Goal: Information Seeking & Learning: Learn about a topic

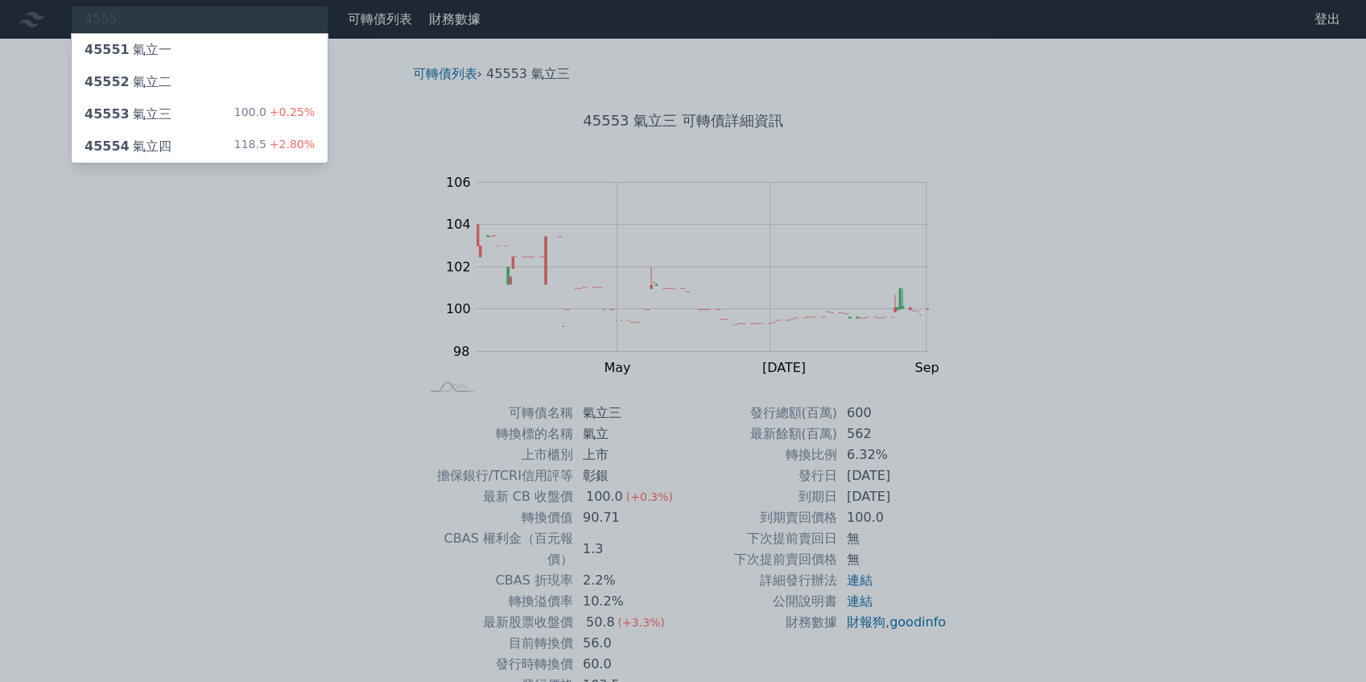
type input "4555"
drag, startPoint x: 205, startPoint y: 145, endPoint x: 229, endPoint y: 129, distance: 29.0
click at [205, 145] on div "45554 氣立四 118.5 +2.80%" at bounding box center [200, 146] width 256 height 32
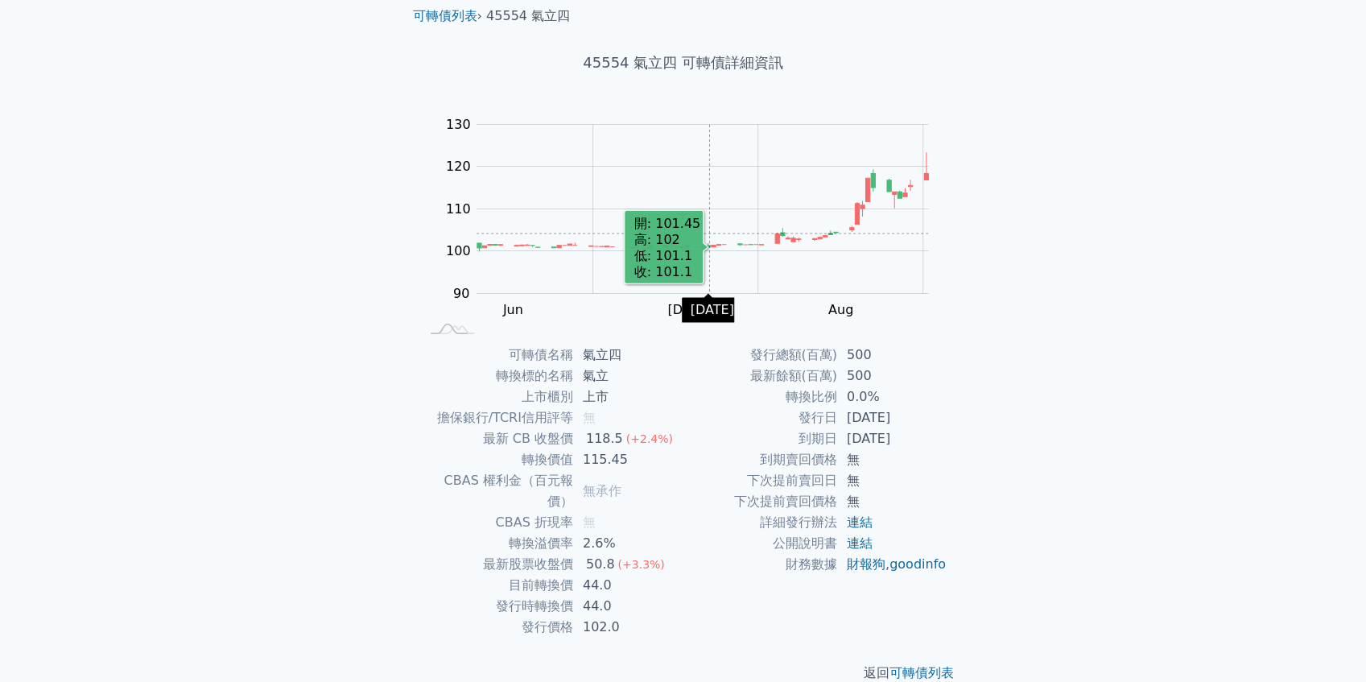
scroll to position [63, 0]
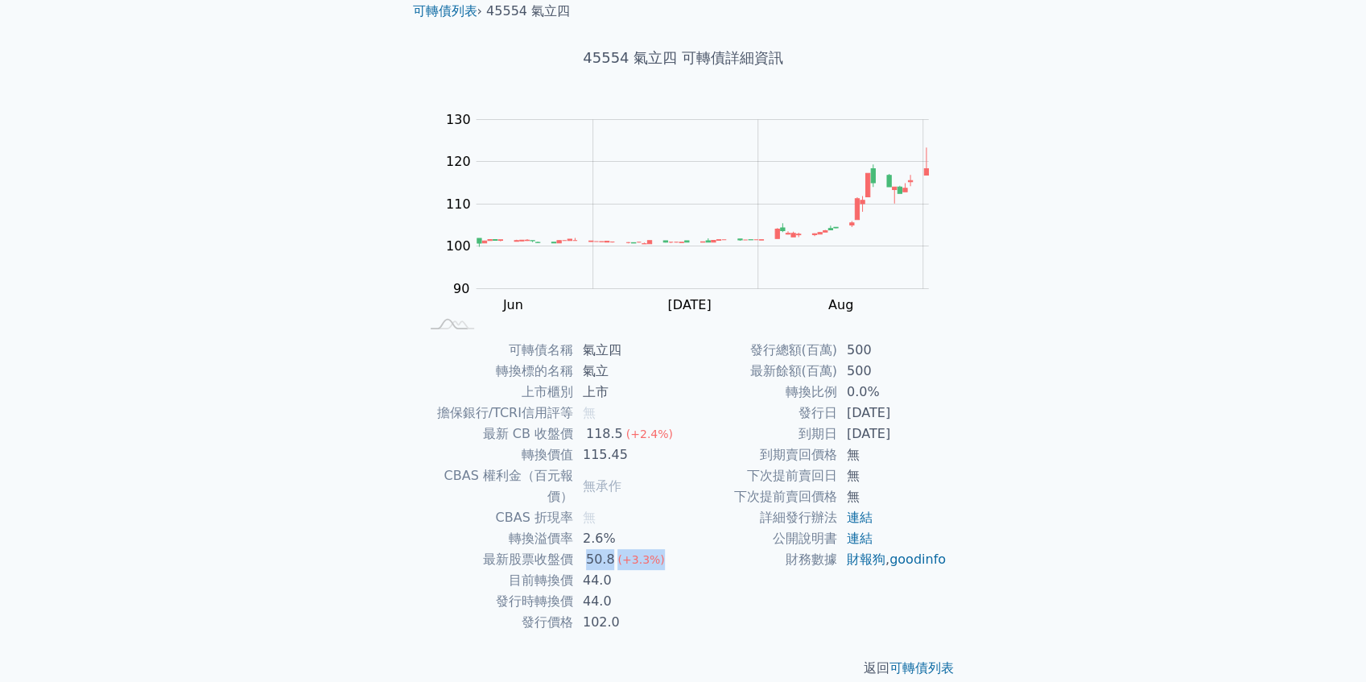
drag, startPoint x: 661, startPoint y: 538, endPoint x: 587, endPoint y: 541, distance: 74.1
click at [587, 549] on td "50.8 (+3.3%)" at bounding box center [628, 559] width 110 height 21
click at [662, 570] on td "44.0" at bounding box center [628, 580] width 110 height 21
drag, startPoint x: 649, startPoint y: 576, endPoint x: 528, endPoint y: 538, distance: 126.6
click at [528, 538] on tbody "可轉債名稱 氣立四 轉換標的名稱 氣立 上市櫃別 上市 擔保銀行/TCRI信用評等 無 最新 CB 收盤價 118.5 (+2.4%) 轉換價值 115.45…" at bounding box center [551, 486] width 264 height 293
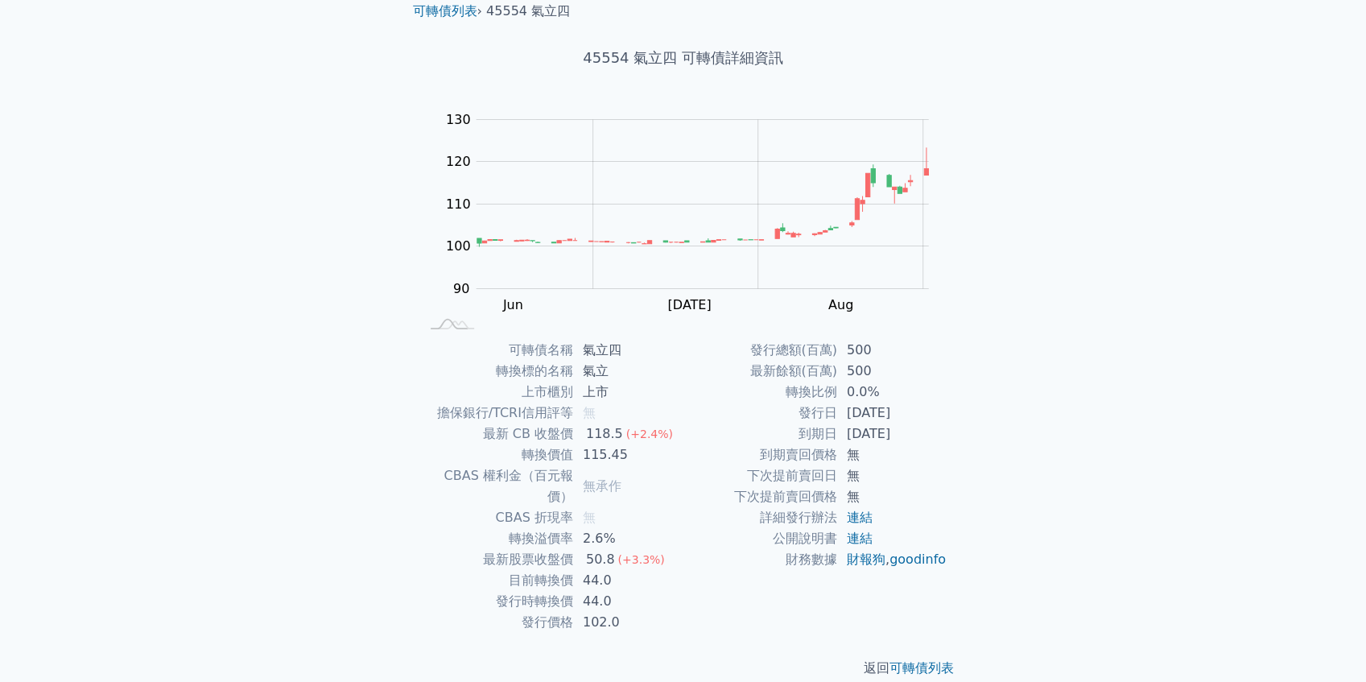
click at [1027, 528] on div "可轉債列表 財務數據 可轉債列表 財務數據 登出 登出 可轉債列表 › 45554 氣立四 45554 氣立四 可轉債詳細資訊 Zoom Out 100 85…" at bounding box center [683, 320] width 1366 height 767
click at [851, 518] on link "連結" at bounding box center [860, 517] width 26 height 15
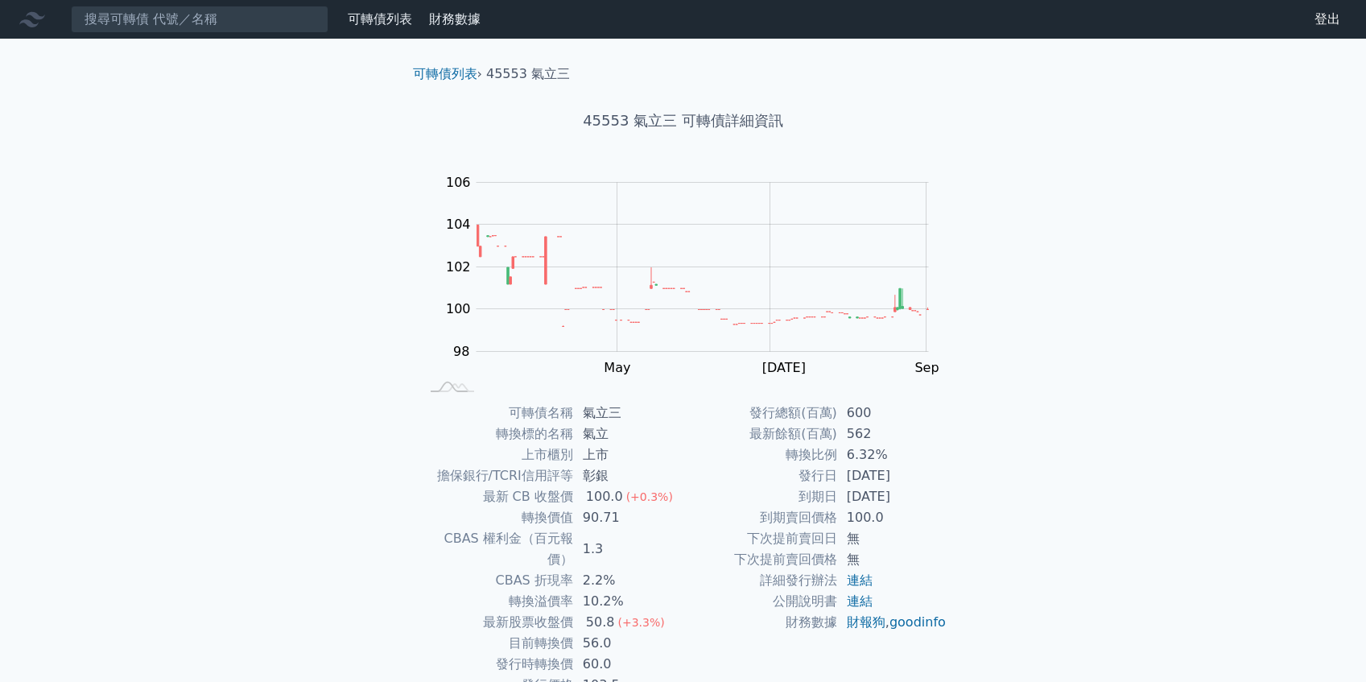
click at [373, 16] on link "可轉債列表" at bounding box center [380, 18] width 64 height 15
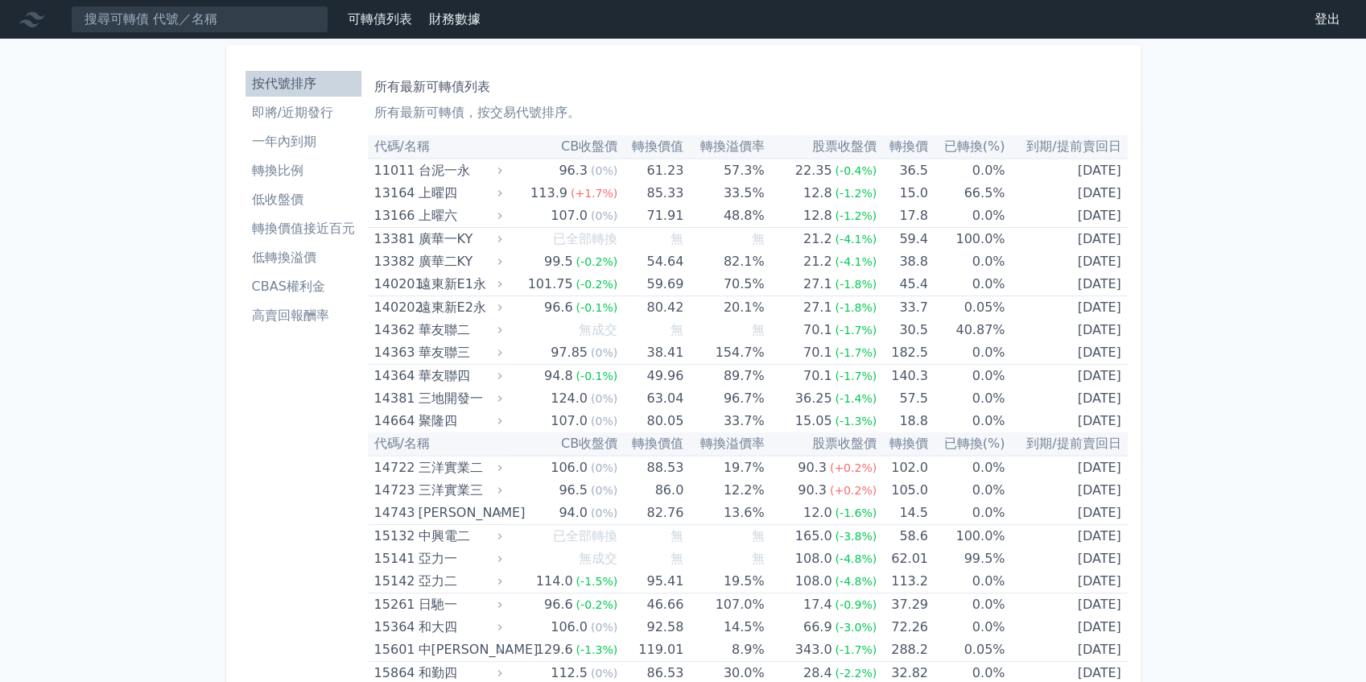
click at [322, 151] on link "一年內到期" at bounding box center [304, 142] width 116 height 26
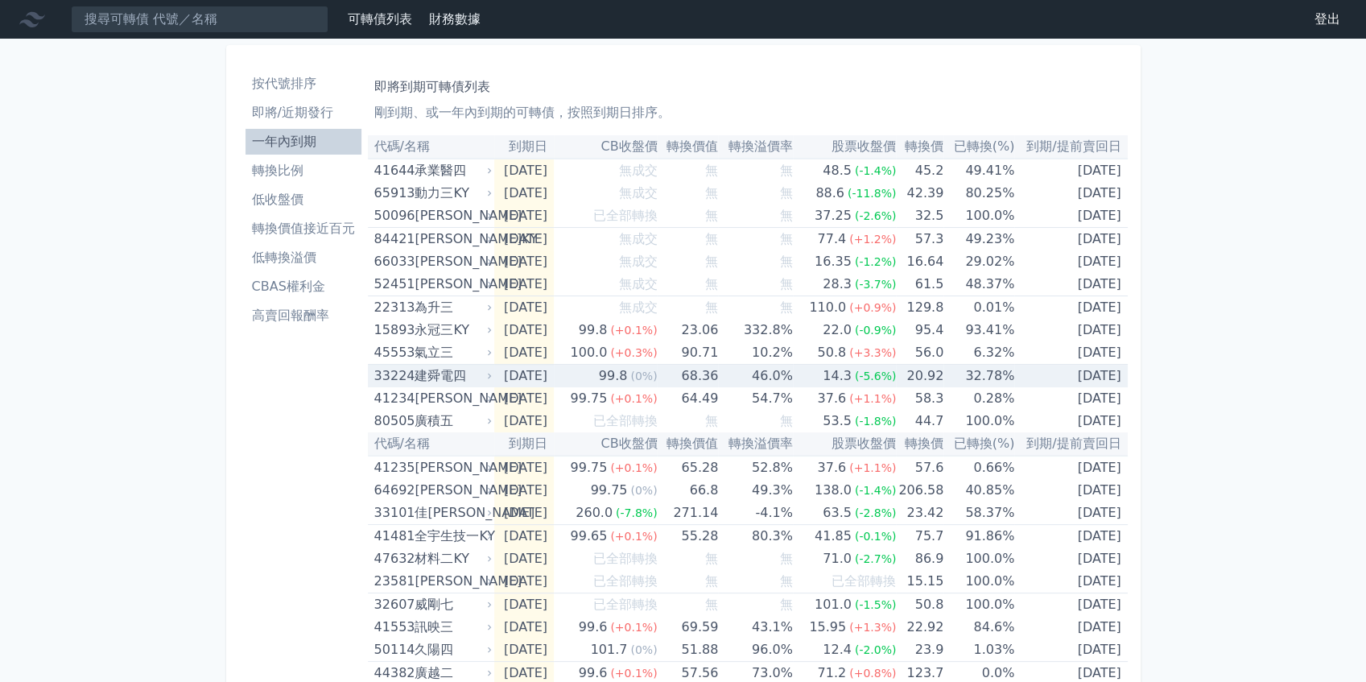
drag, startPoint x: 1123, startPoint y: 380, endPoint x: 1050, endPoint y: 380, distance: 73.3
click at [1050, 380] on td "[DATE]" at bounding box center [1071, 376] width 113 height 23
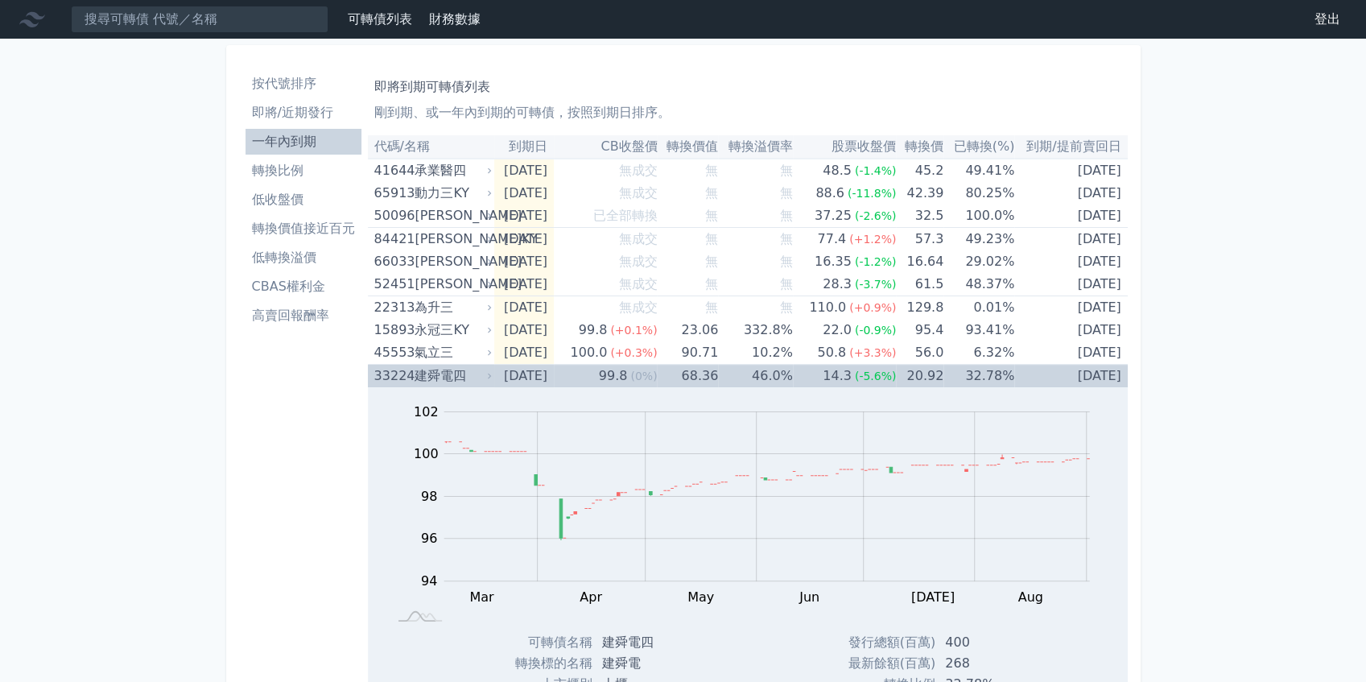
click at [1081, 370] on td "[DATE]" at bounding box center [1071, 376] width 113 height 23
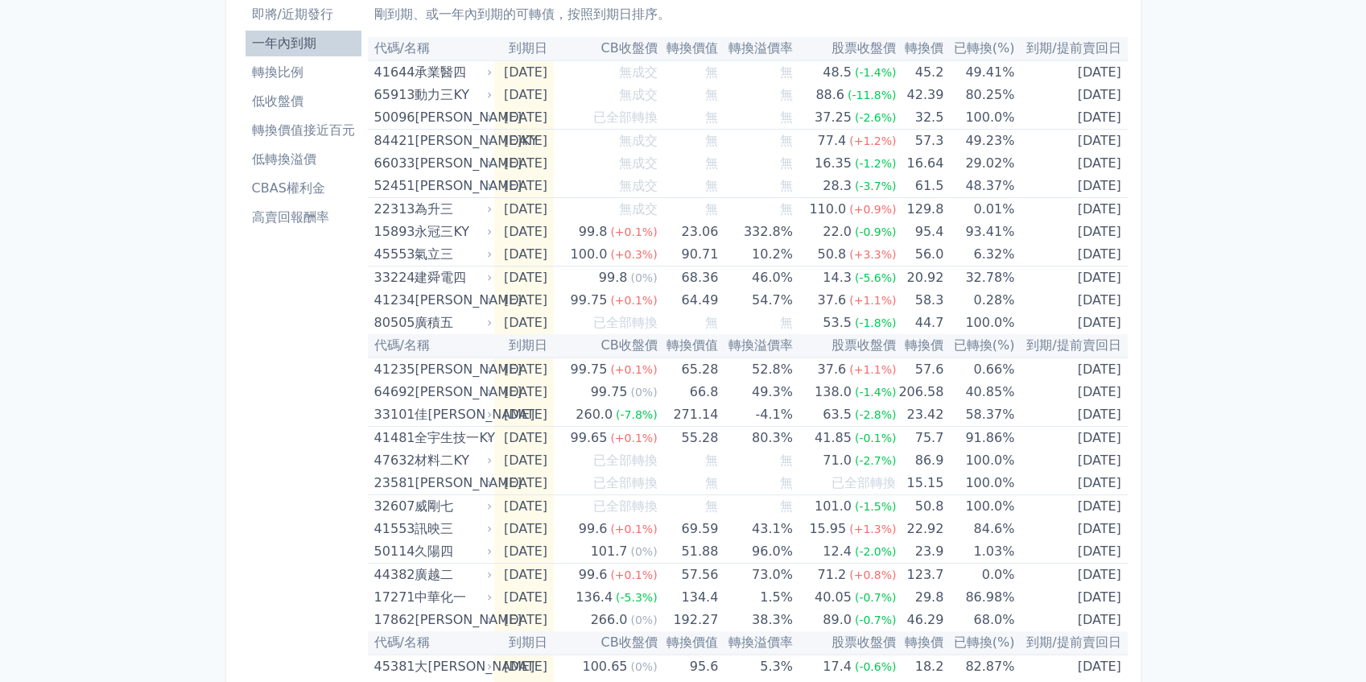
scroll to position [107, 0]
